Goal: Information Seeking & Learning: Learn about a topic

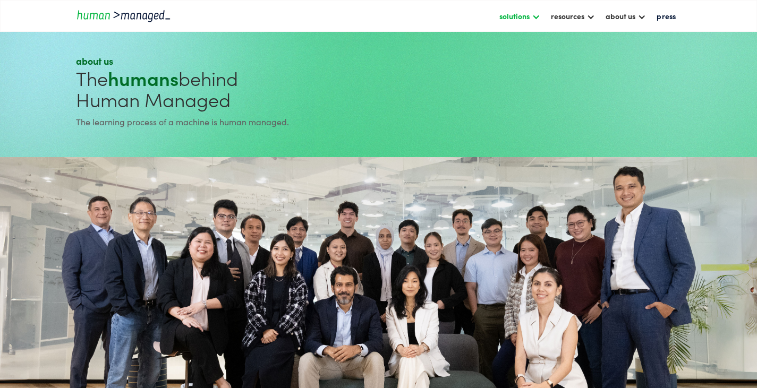
click at [513, 15] on div "solutions" at bounding box center [514, 16] width 30 height 13
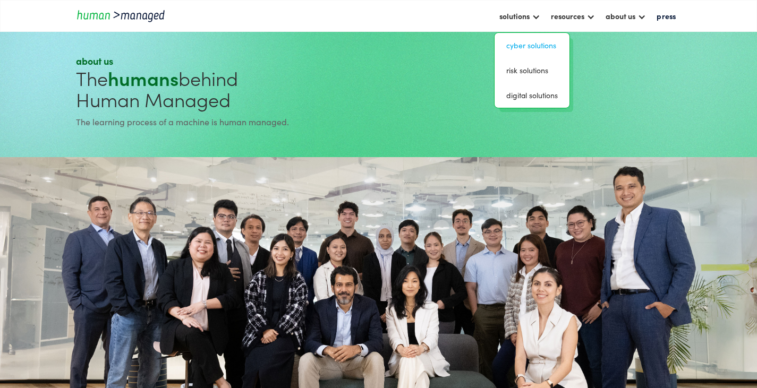
click at [518, 42] on link "Cyber solutions" at bounding box center [532, 45] width 66 height 16
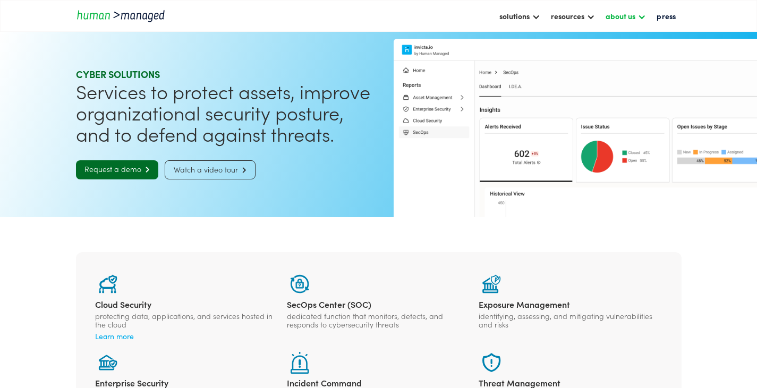
click at [621, 18] on div "about us" at bounding box center [621, 16] width 30 height 13
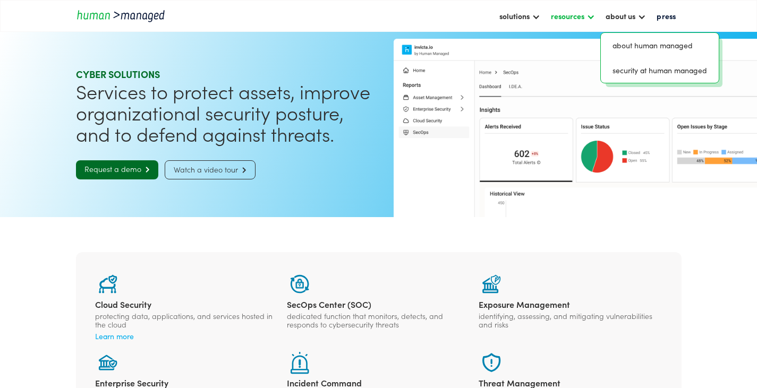
click at [574, 18] on div "resources" at bounding box center [567, 16] width 33 height 13
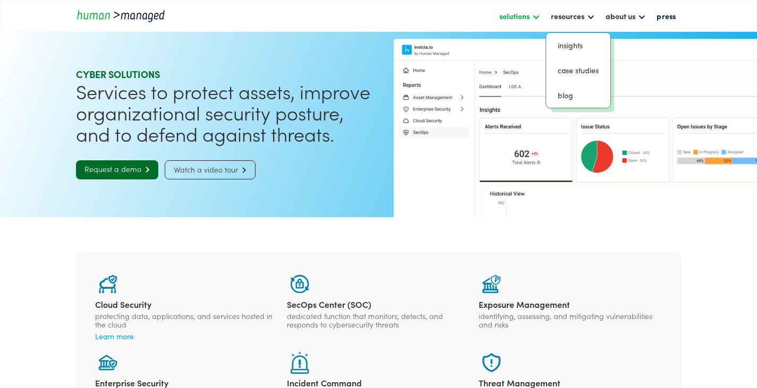
click at [502, 16] on div "solutions" at bounding box center [514, 16] width 30 height 13
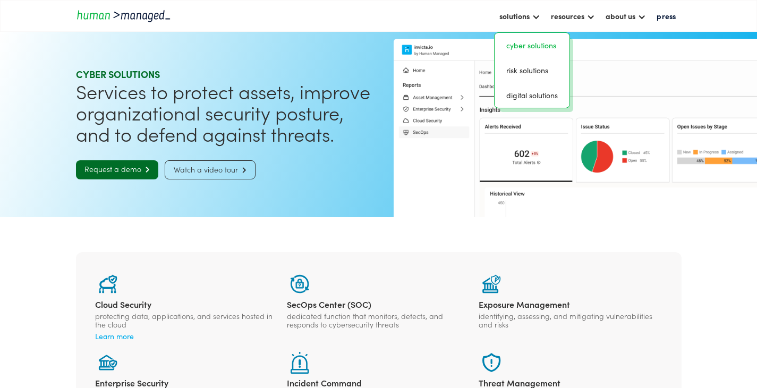
click at [311, 13] on nav "solutions Cyber solutions risk solutions digital solutions resources insights c…" at bounding box center [427, 16] width 510 height 18
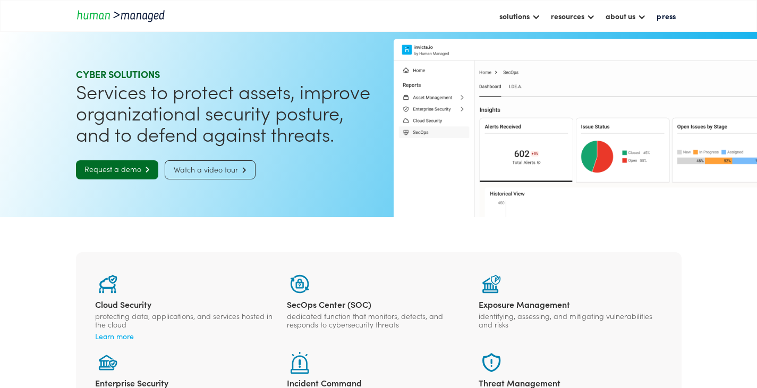
click at [130, 299] on div "Cloud Security" at bounding box center [186, 304] width 183 height 11
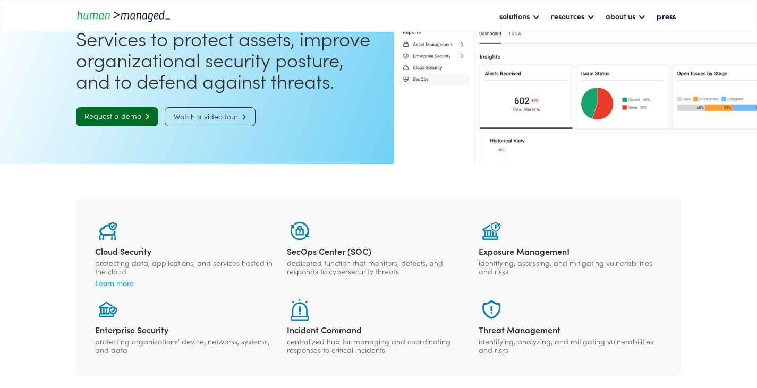
click at [119, 278] on div "Learn more" at bounding box center [186, 283] width 183 height 11
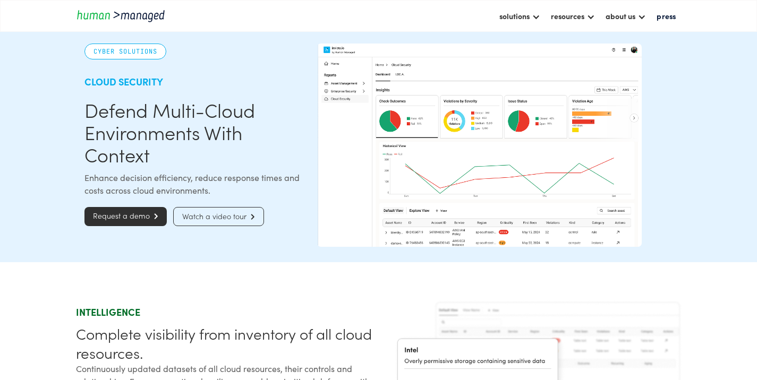
click at [108, 20] on img "home" at bounding box center [124, 15] width 96 height 14
